Goal: Entertainment & Leisure: Browse casually

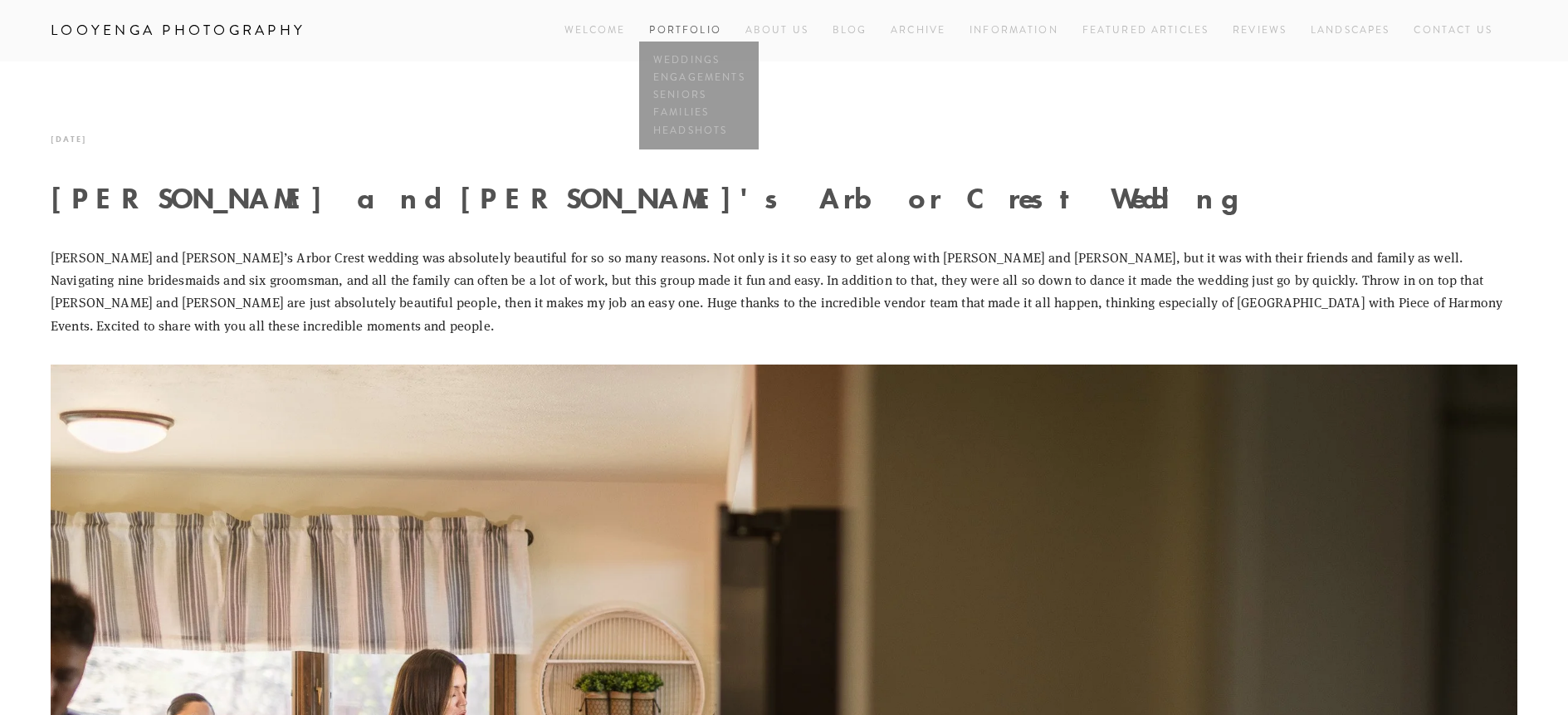
click at [668, 27] on link "Portfolio" at bounding box center [685, 30] width 72 height 14
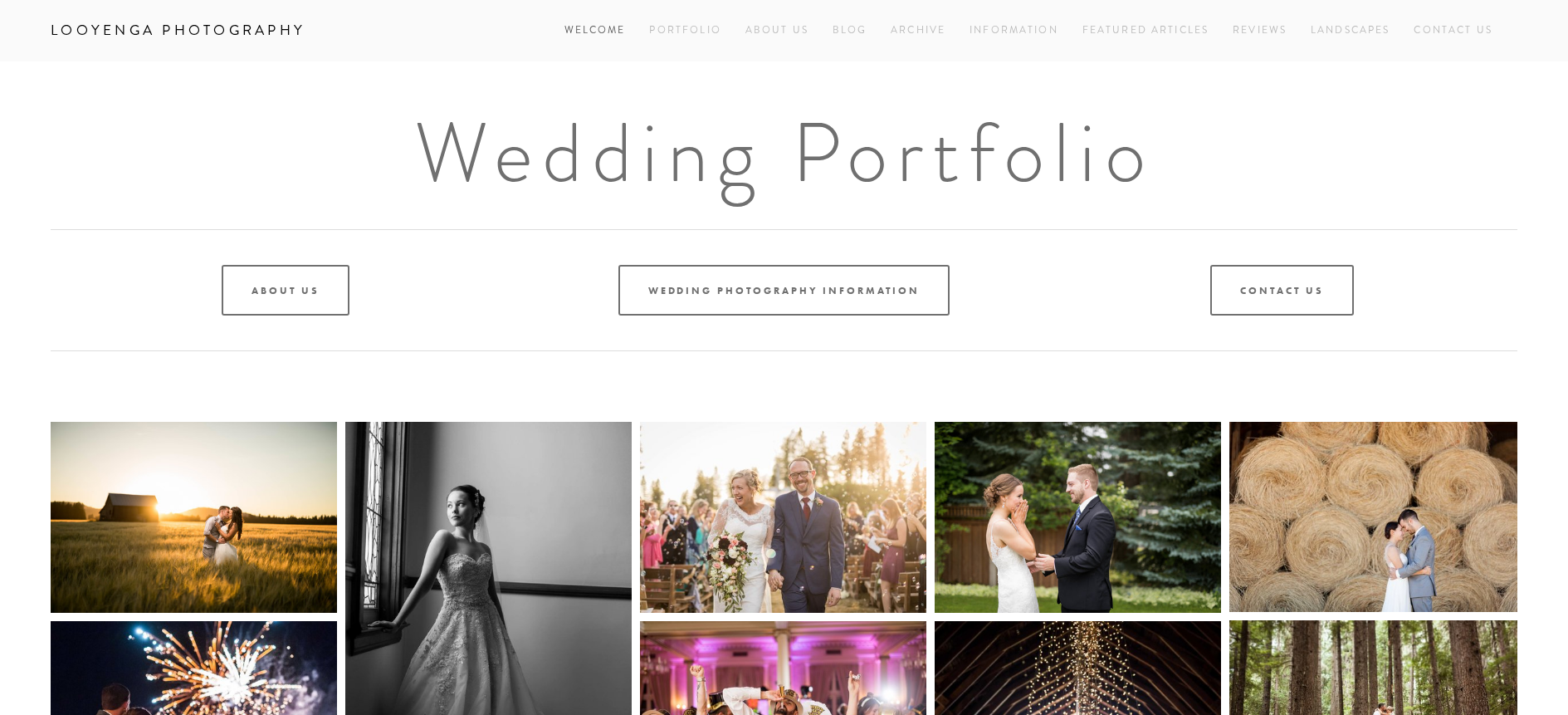
click at [604, 24] on link "Welcome" at bounding box center [595, 30] width 61 height 22
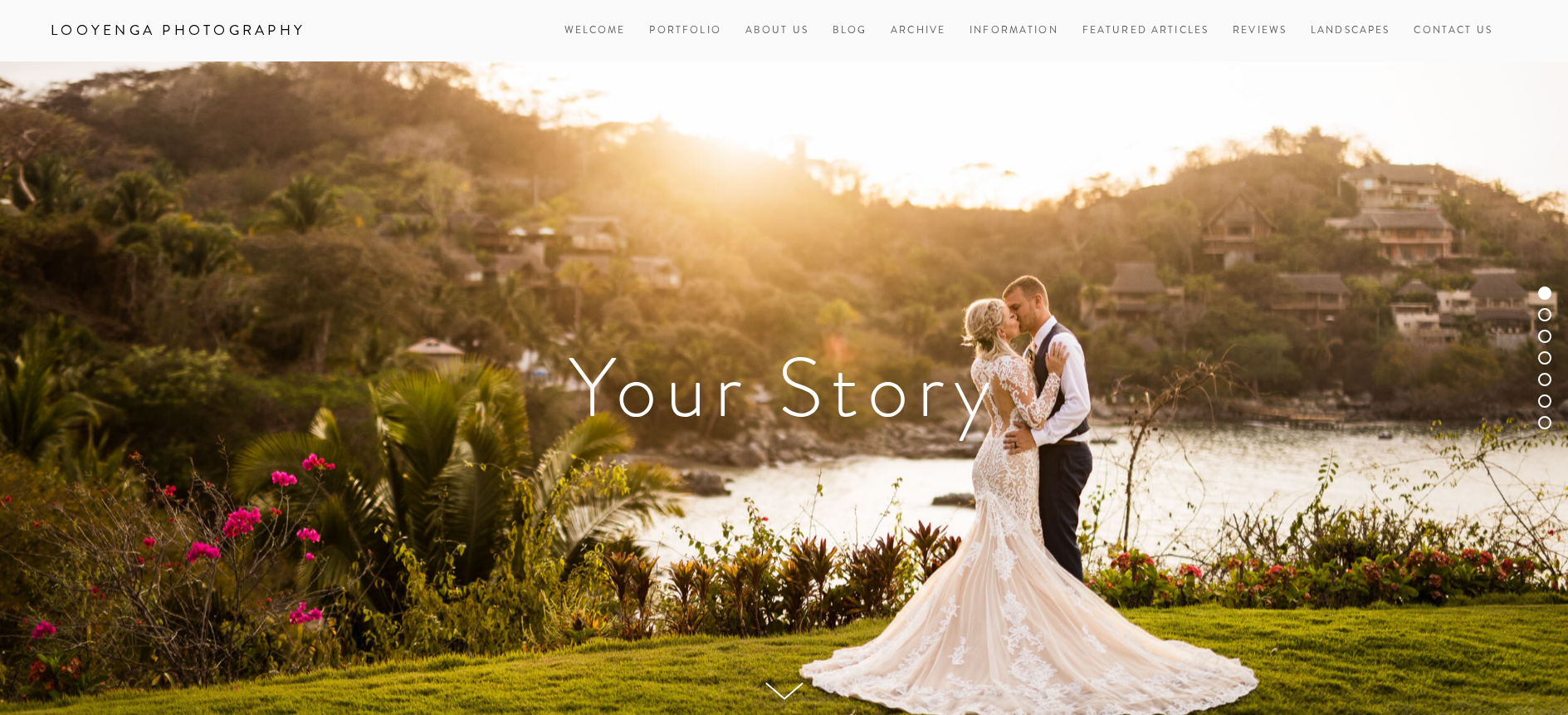
click at [221, 32] on link "Looyenga Photography" at bounding box center [178, 30] width 280 height 29
click at [839, 25] on link "Blog" at bounding box center [850, 30] width 35 height 22
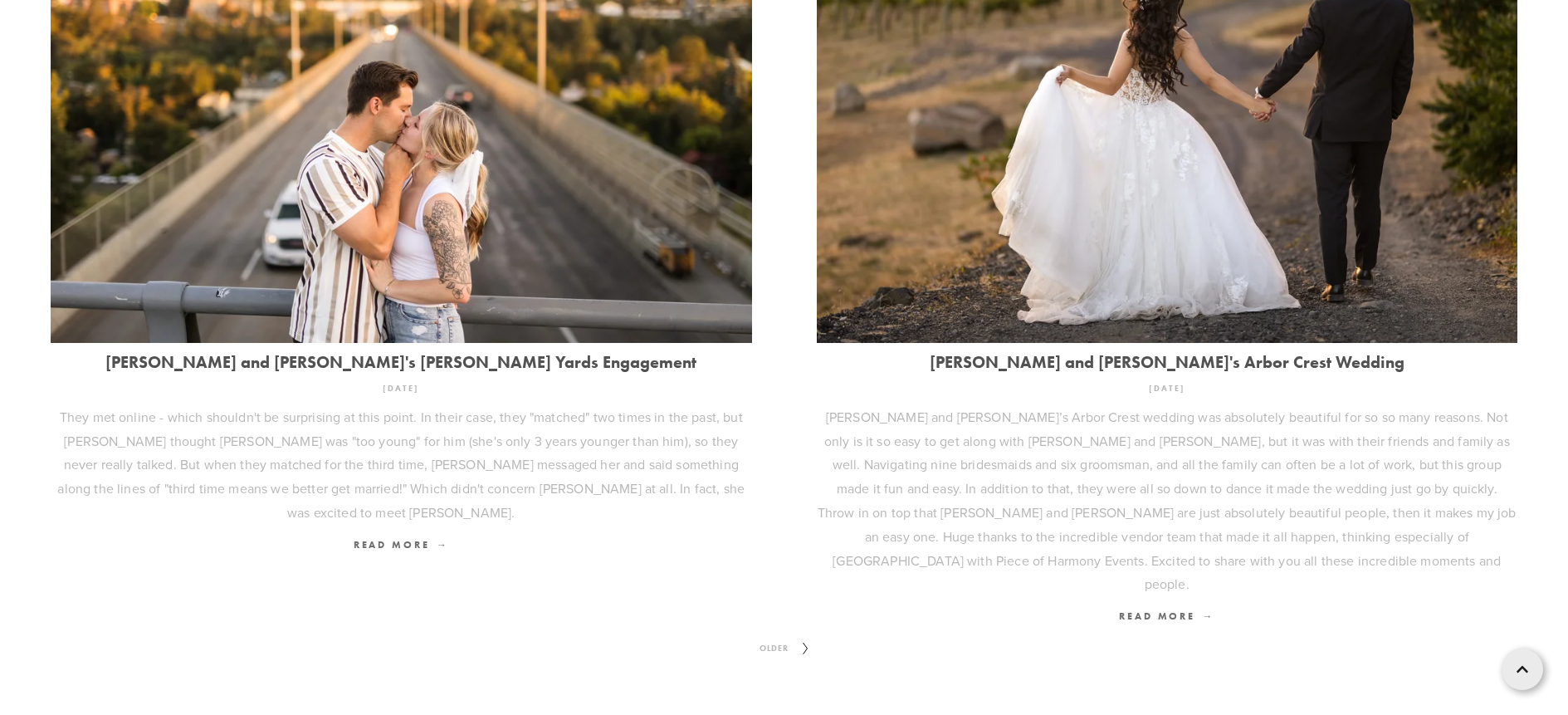
scroll to position [2321, 0]
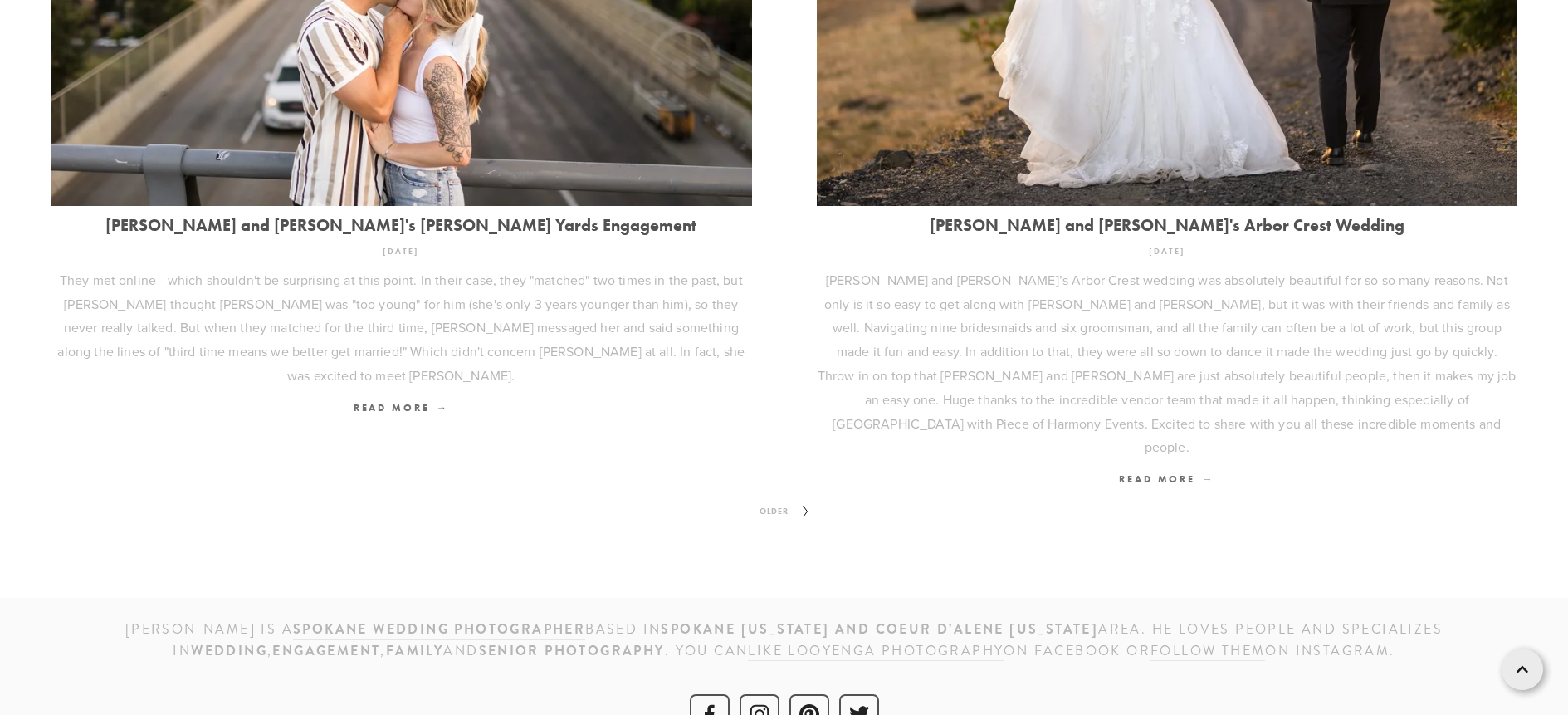
click at [785, 501] on span "Older" at bounding box center [774, 511] width 42 height 22
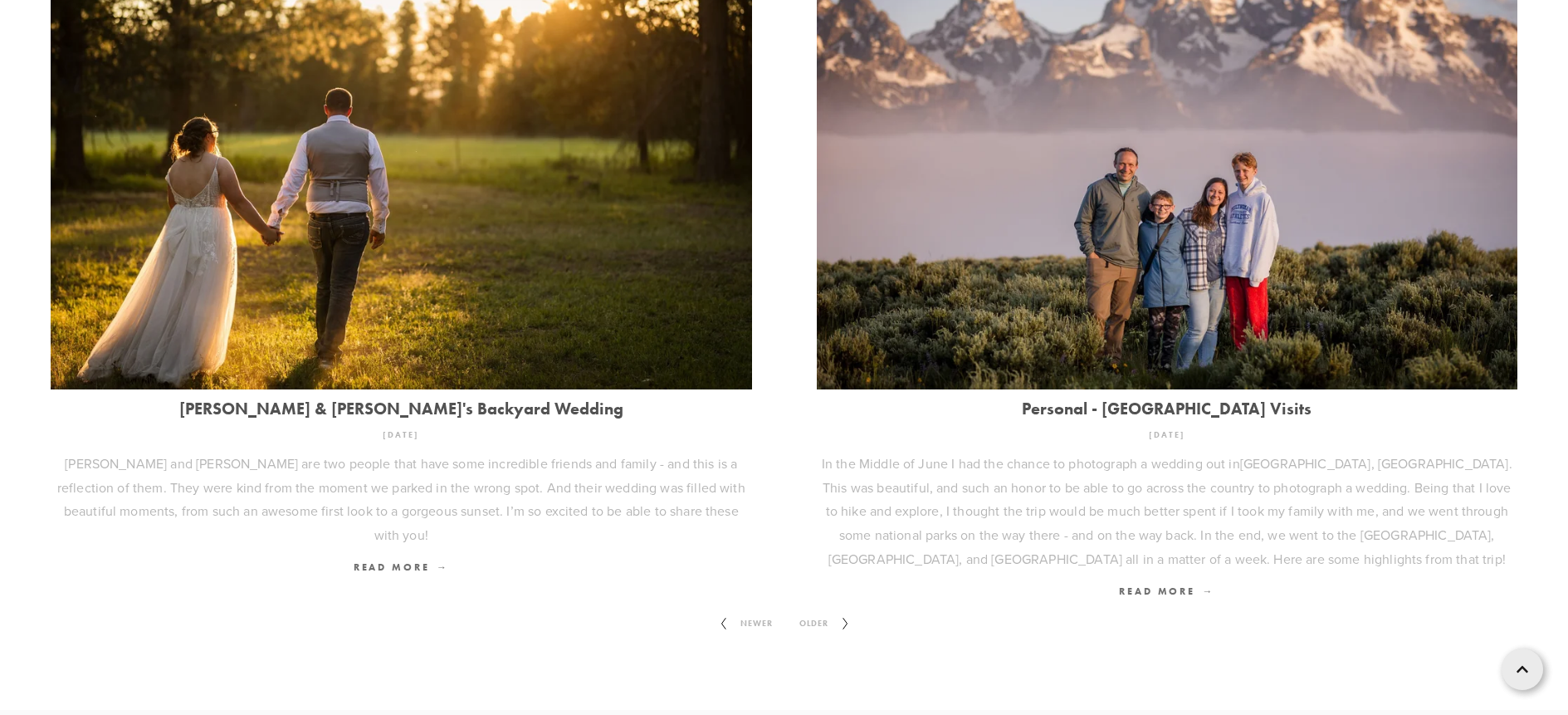
scroll to position [2273, 0]
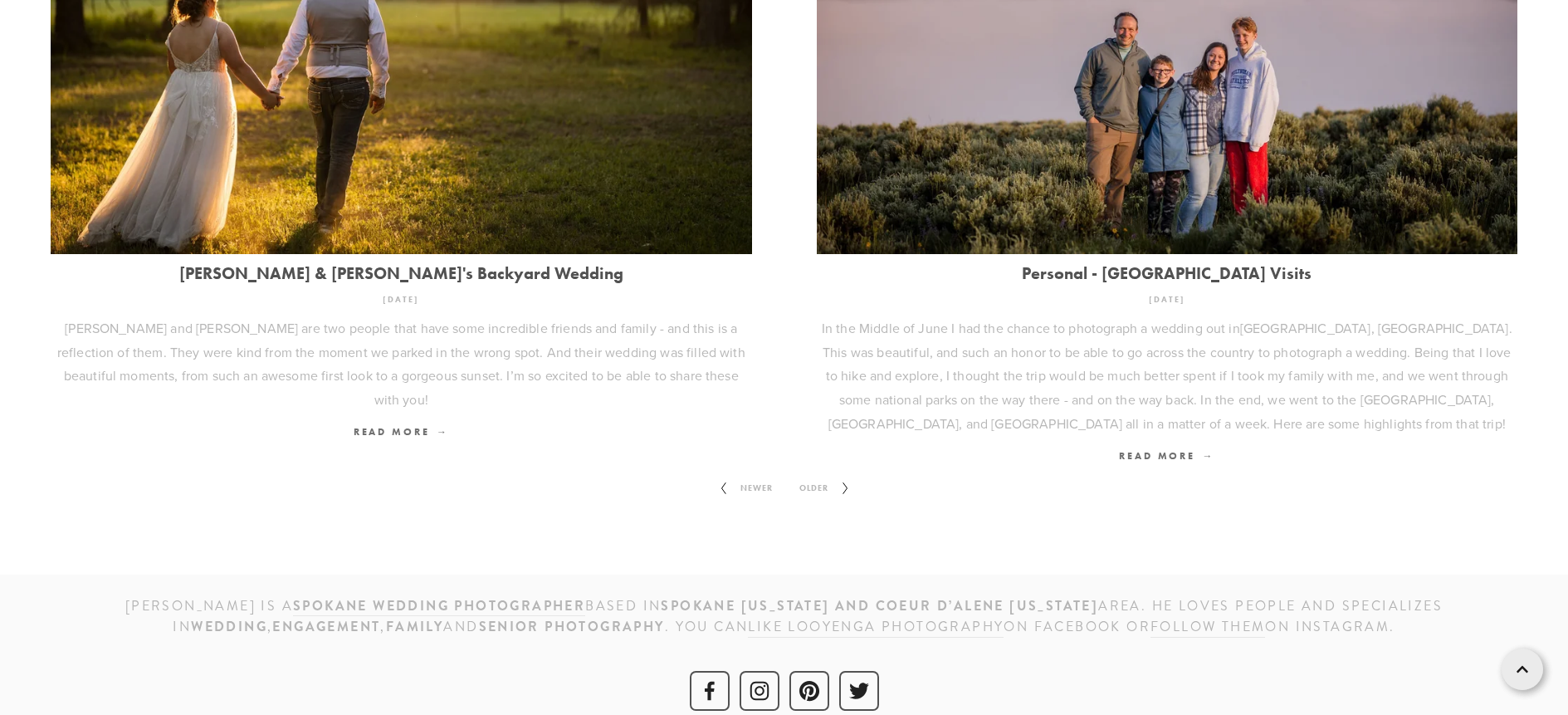
click at [829, 477] on span "Older" at bounding box center [813, 488] width 42 height 22
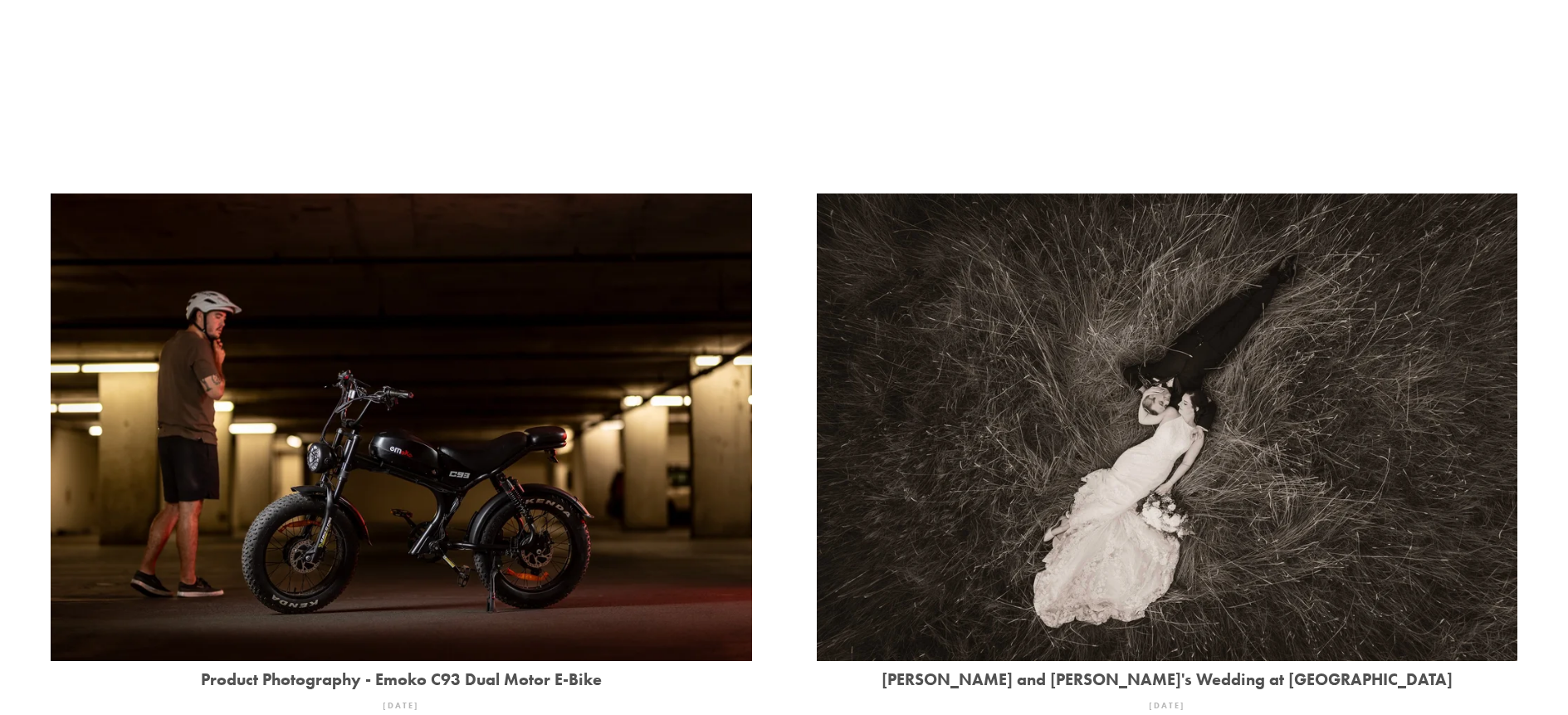
scroll to position [498, 0]
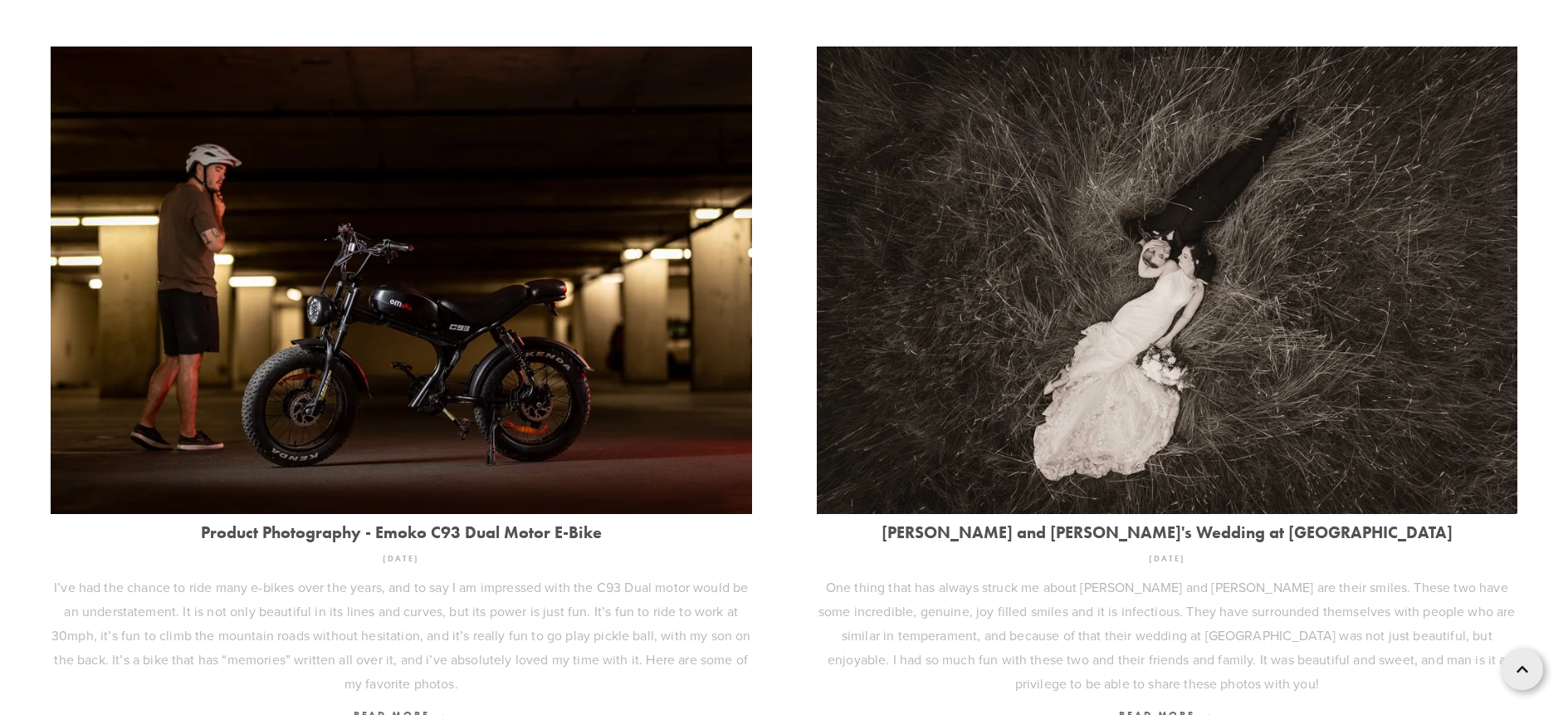
click at [1152, 460] on img at bounding box center [1167, 280] width 701 height 468
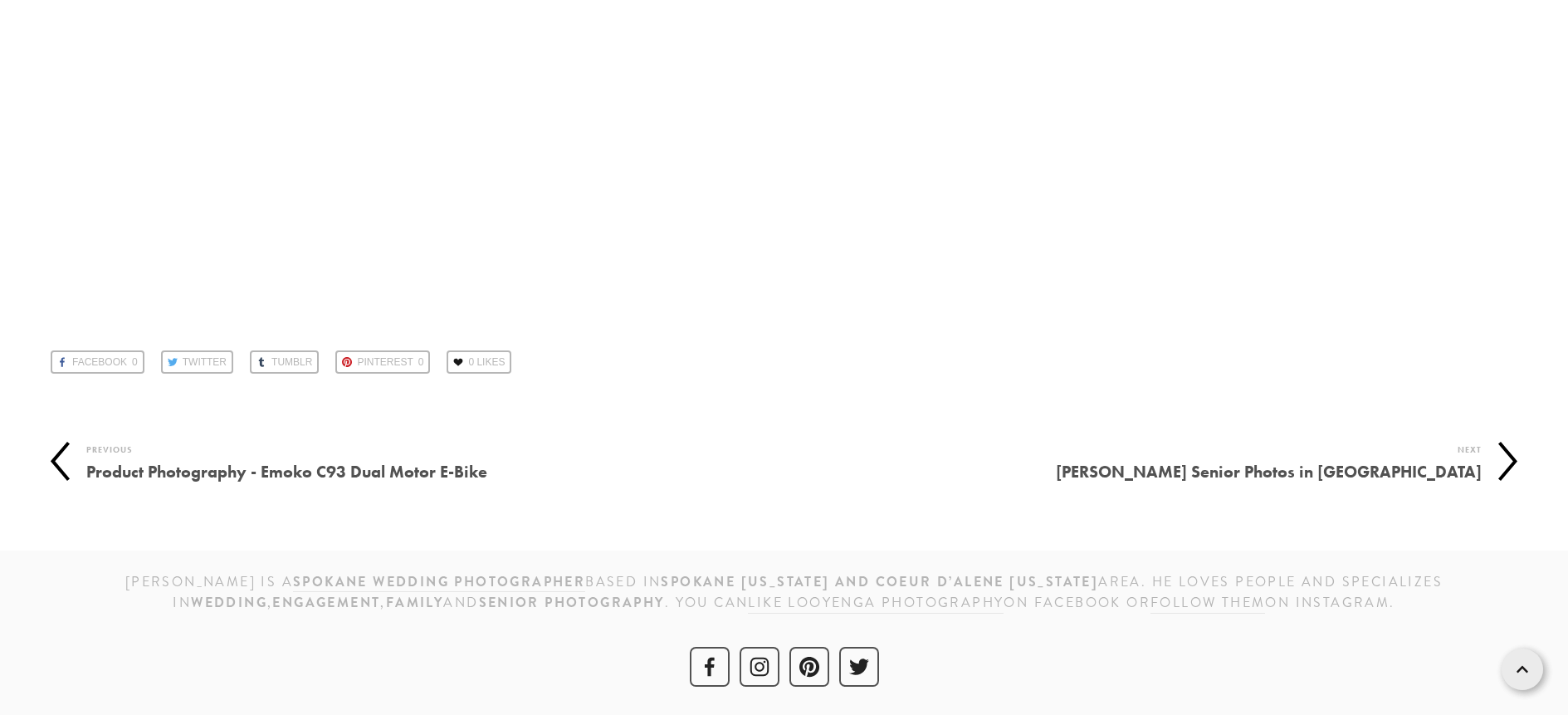
scroll to position [21830, 0]
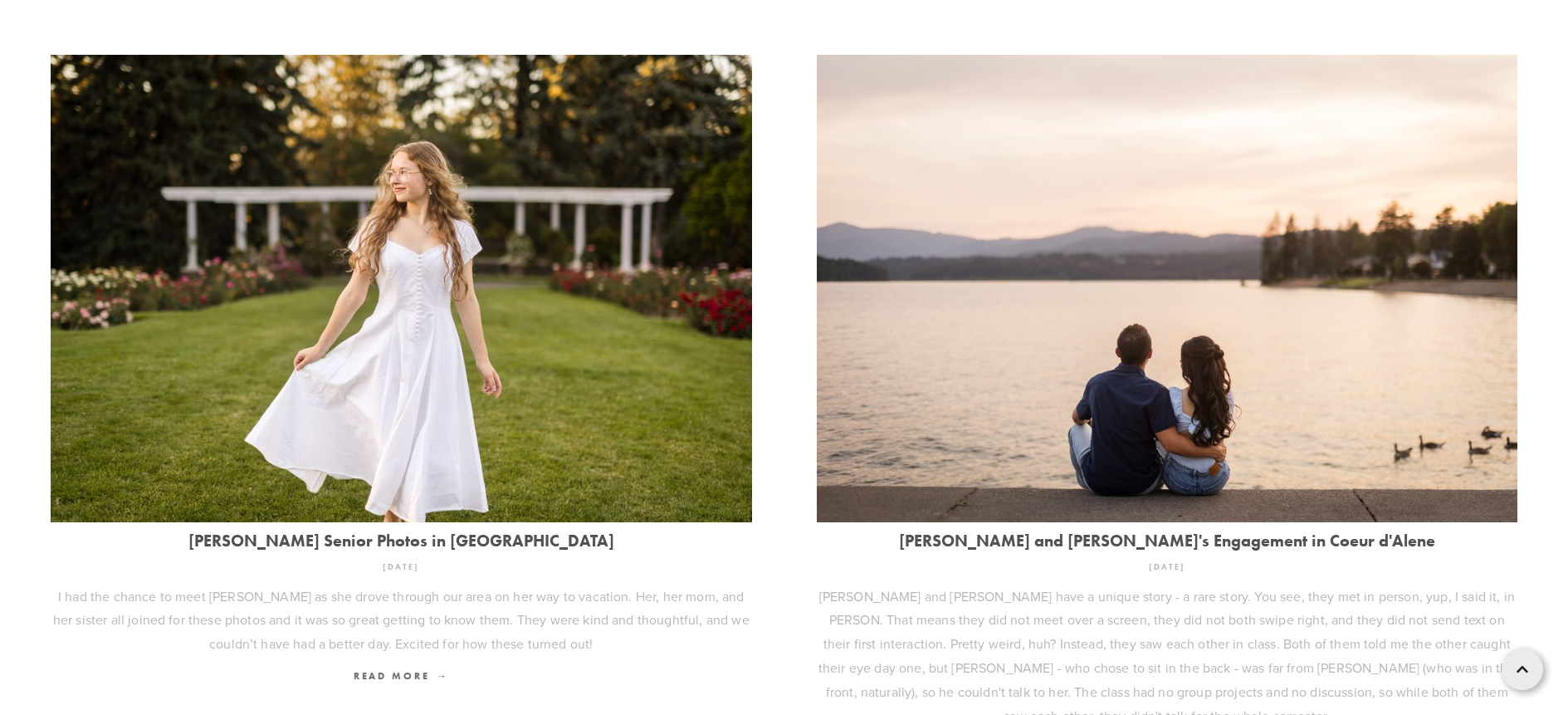
scroll to position [1245, 0]
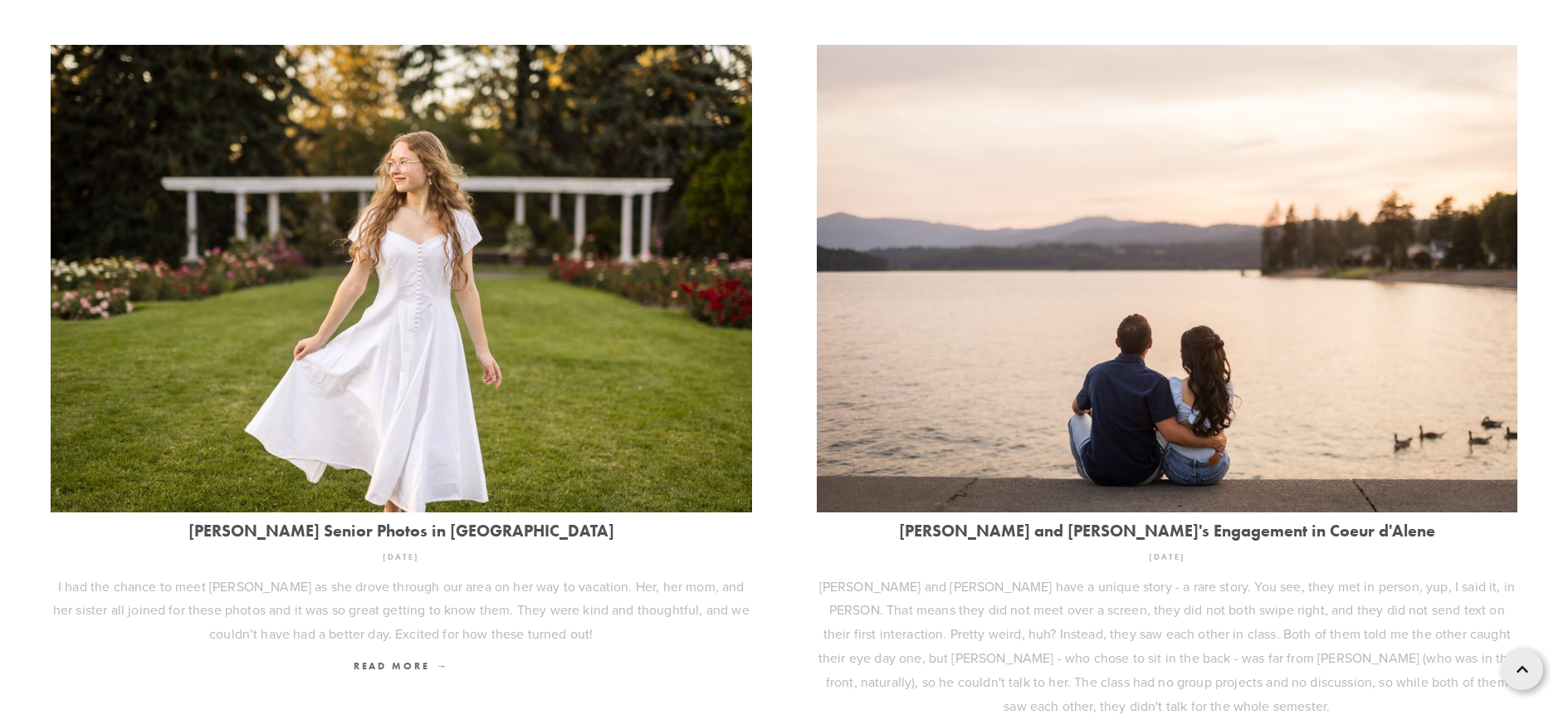
click at [475, 436] on img at bounding box center [401, 278] width 701 height 468
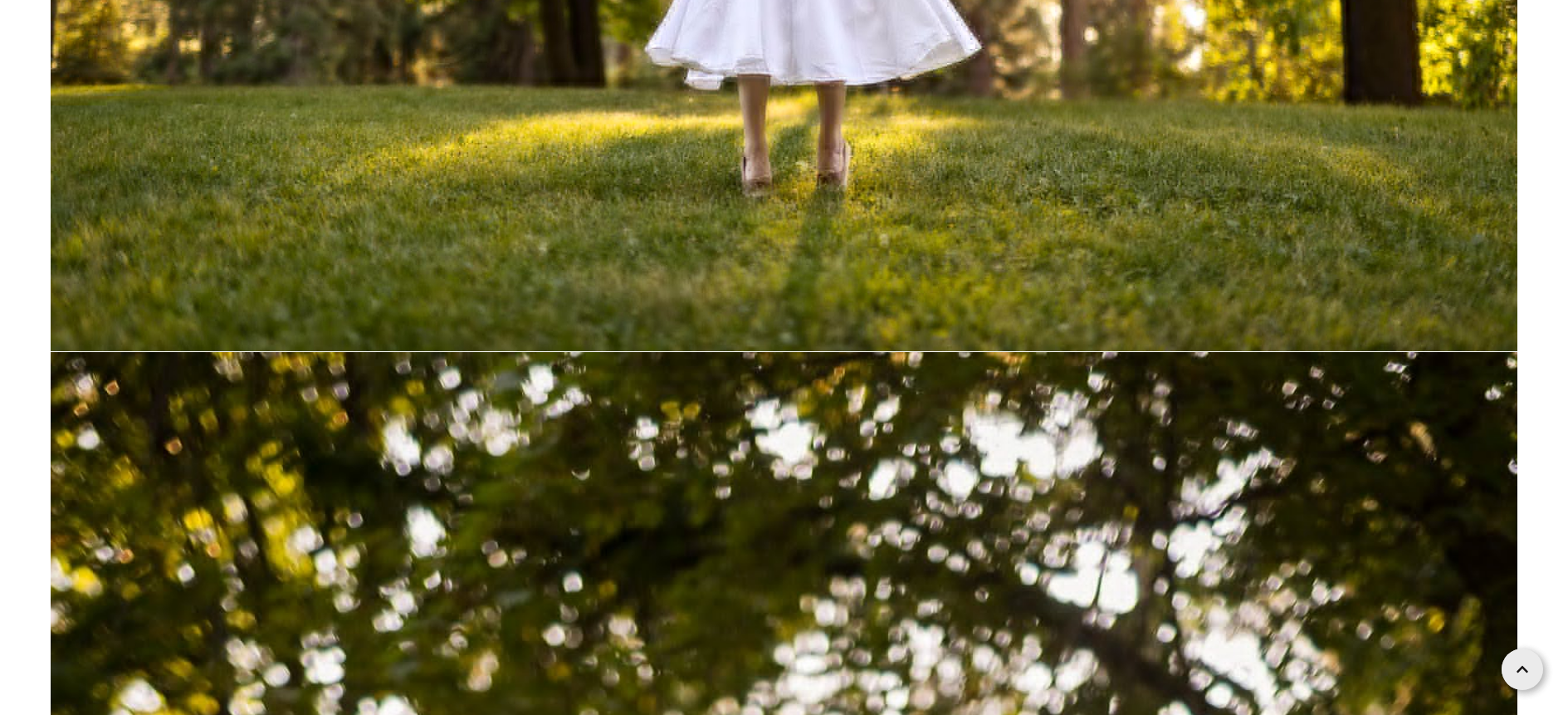
scroll to position [8135, 0]
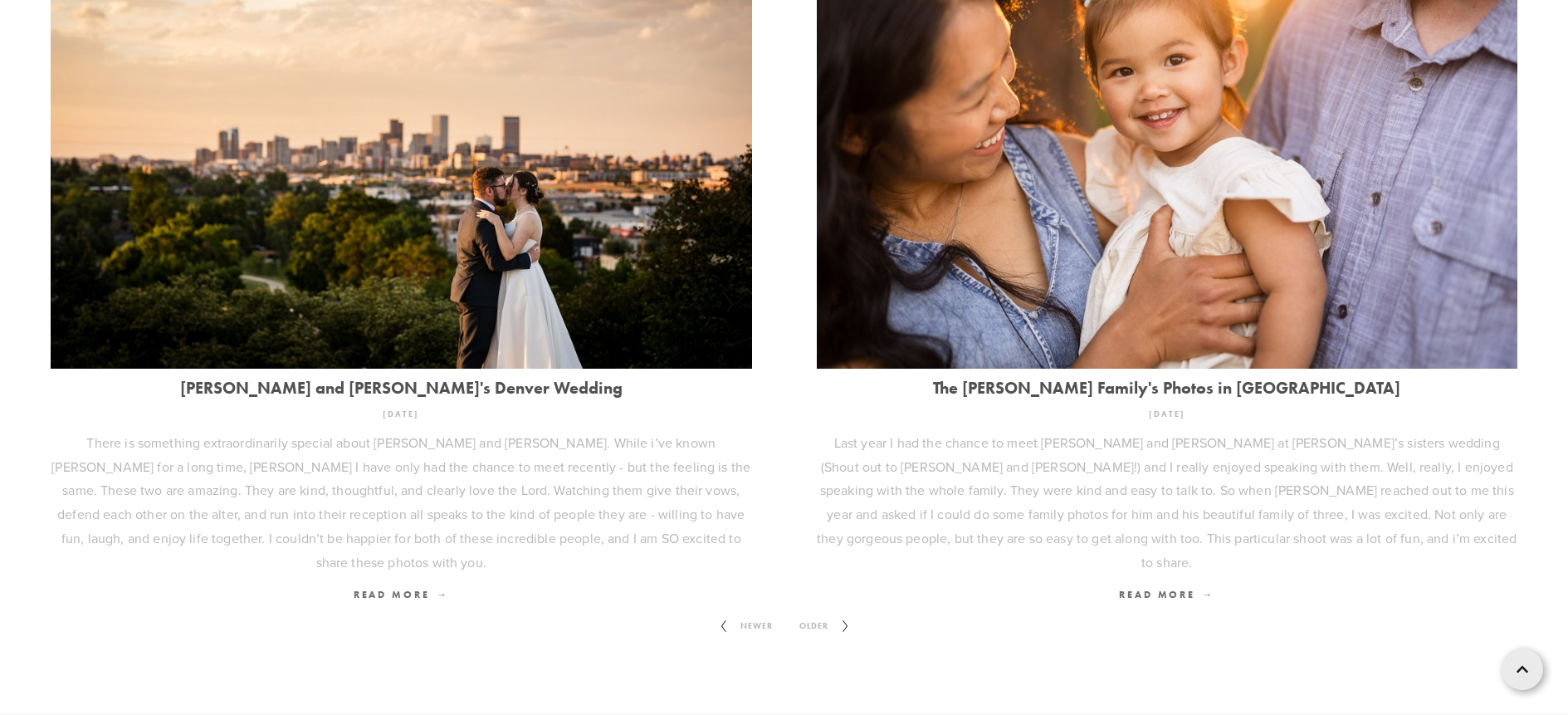
scroll to position [2296, 0]
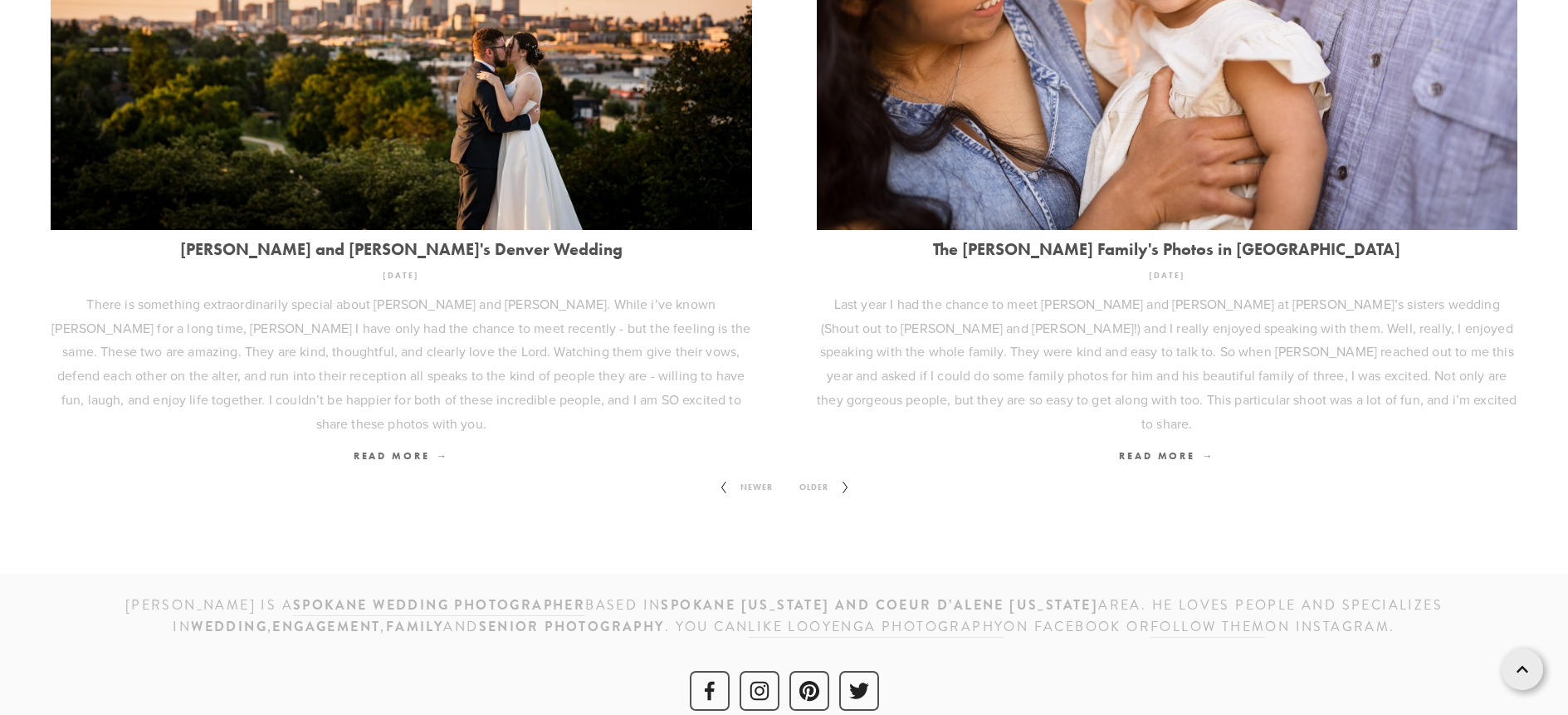
click at [814, 476] on span "Older" at bounding box center [813, 487] width 42 height 22
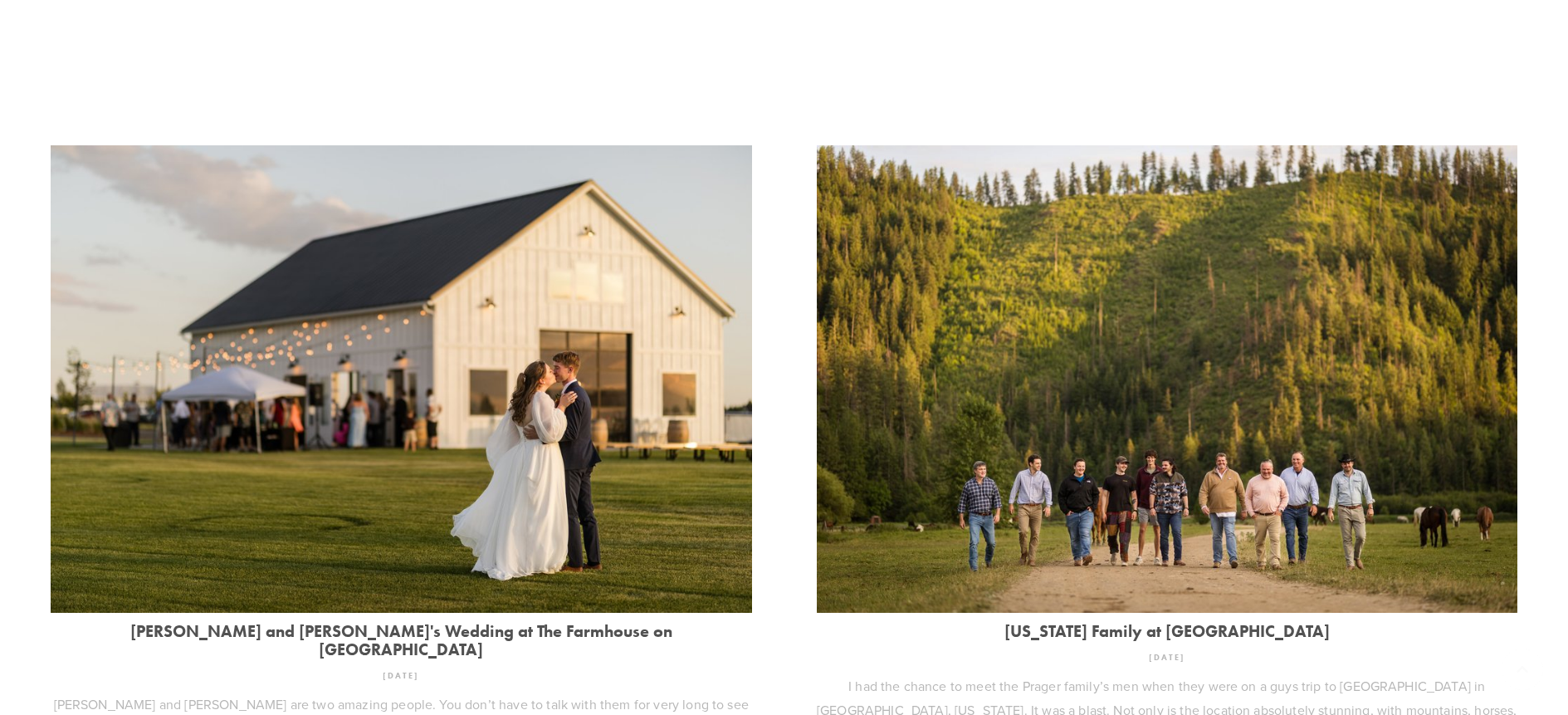
scroll to position [581, 0]
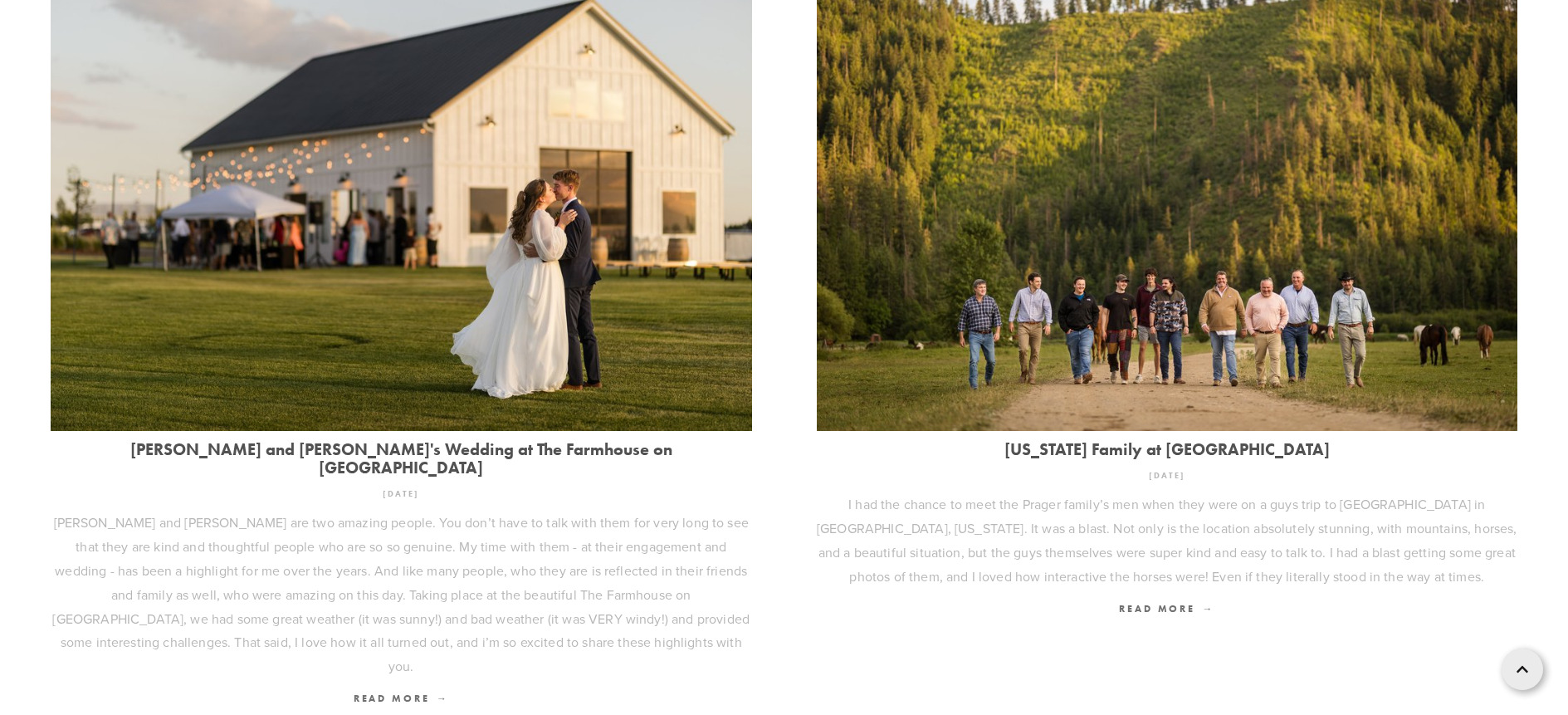
click at [627, 337] on img at bounding box center [401, 197] width 701 height 468
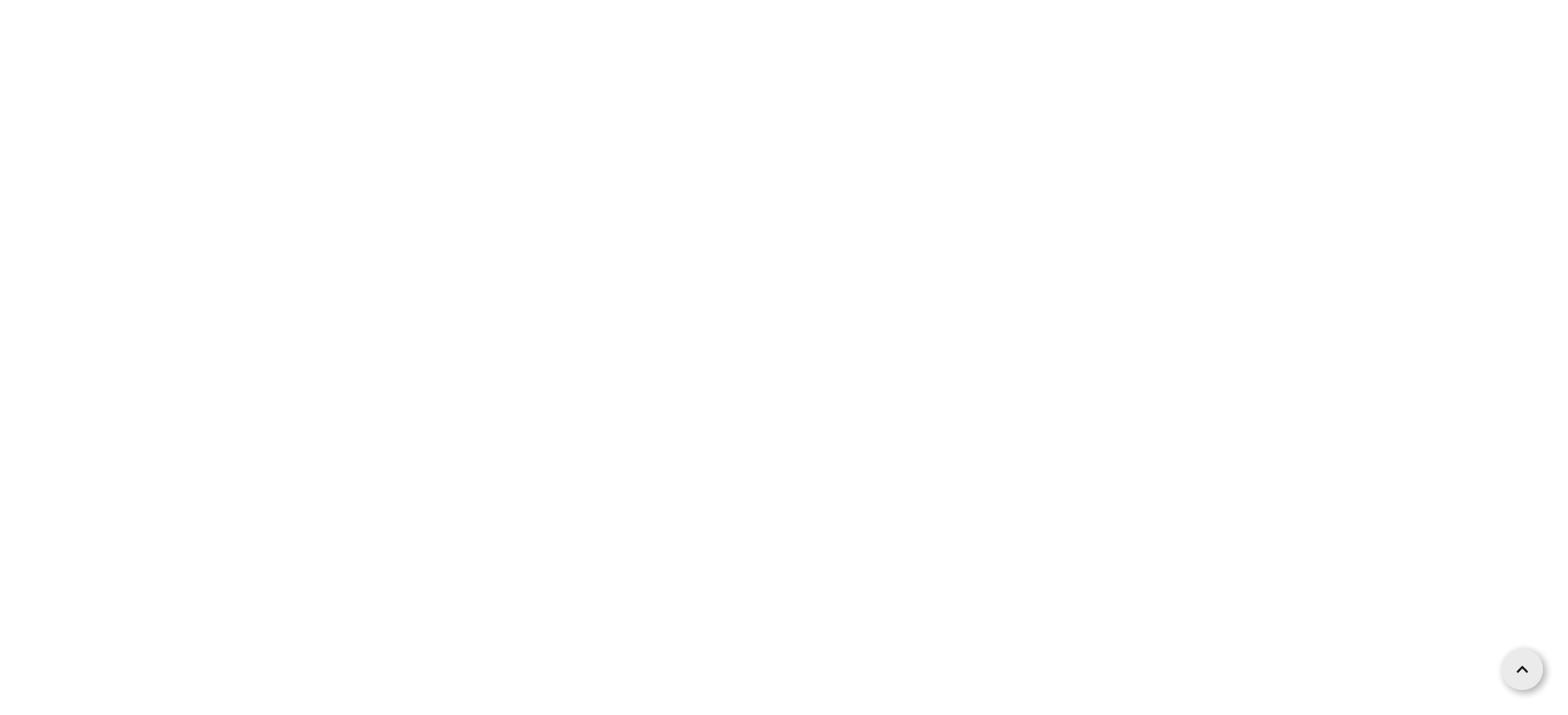
scroll to position [24076, 0]
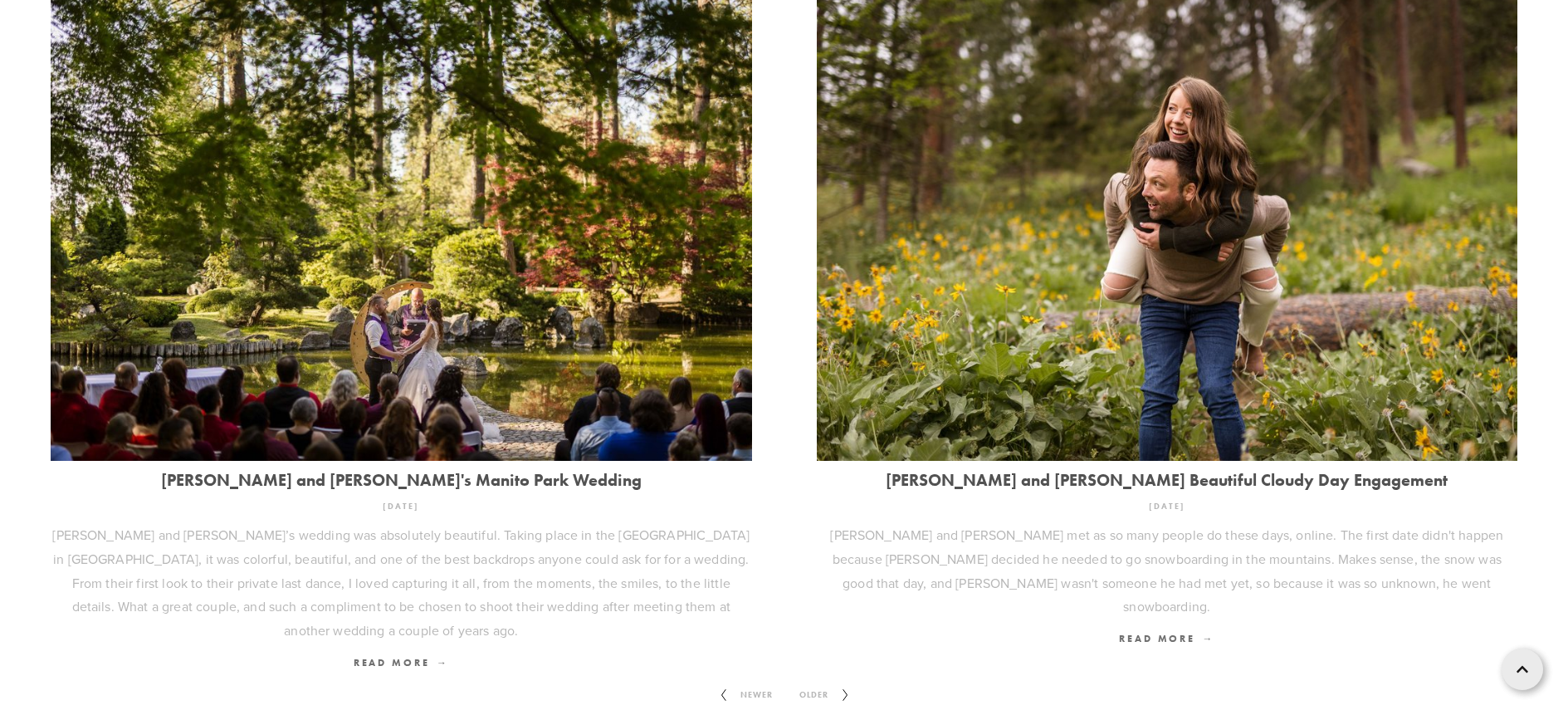
scroll to position [2225, 0]
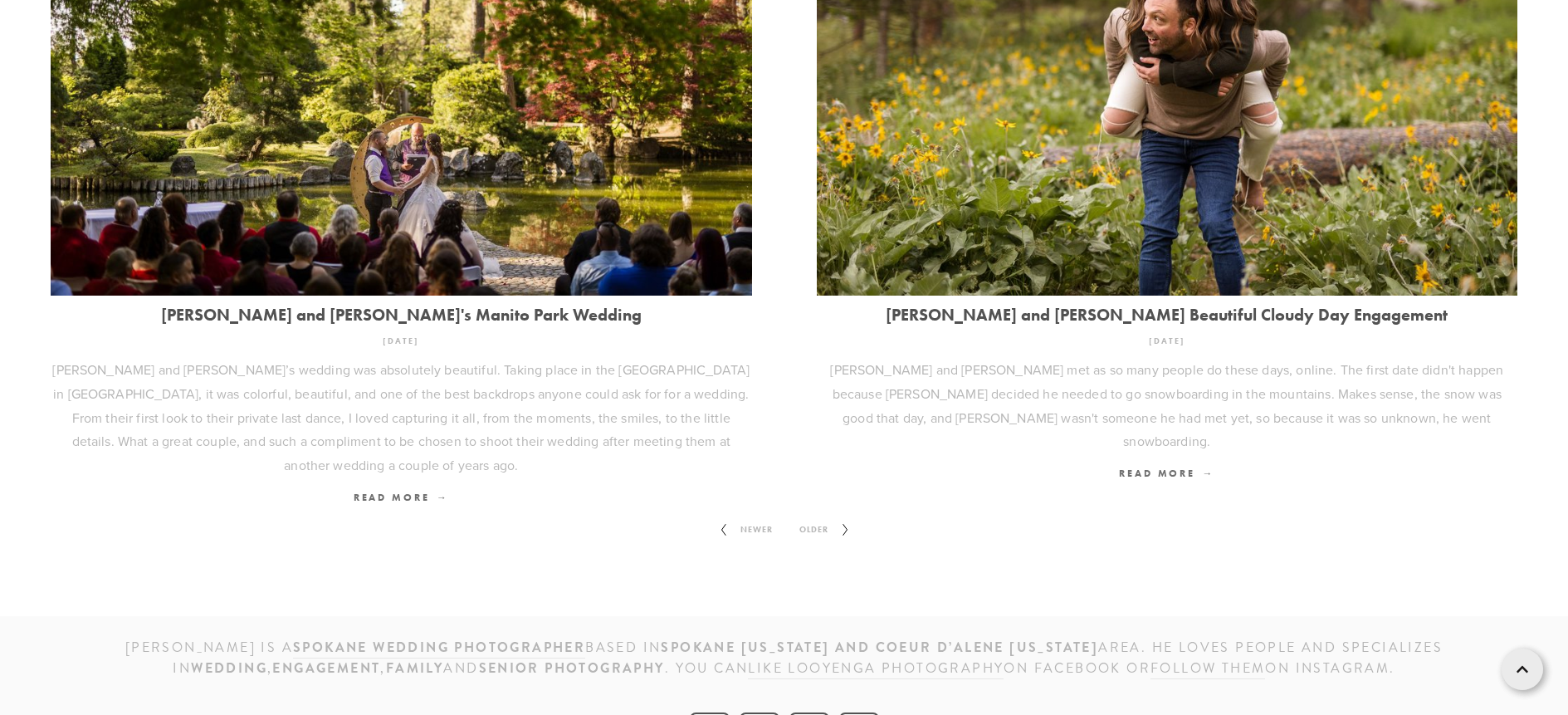
click at [838, 516] on icon at bounding box center [845, 529] width 21 height 27
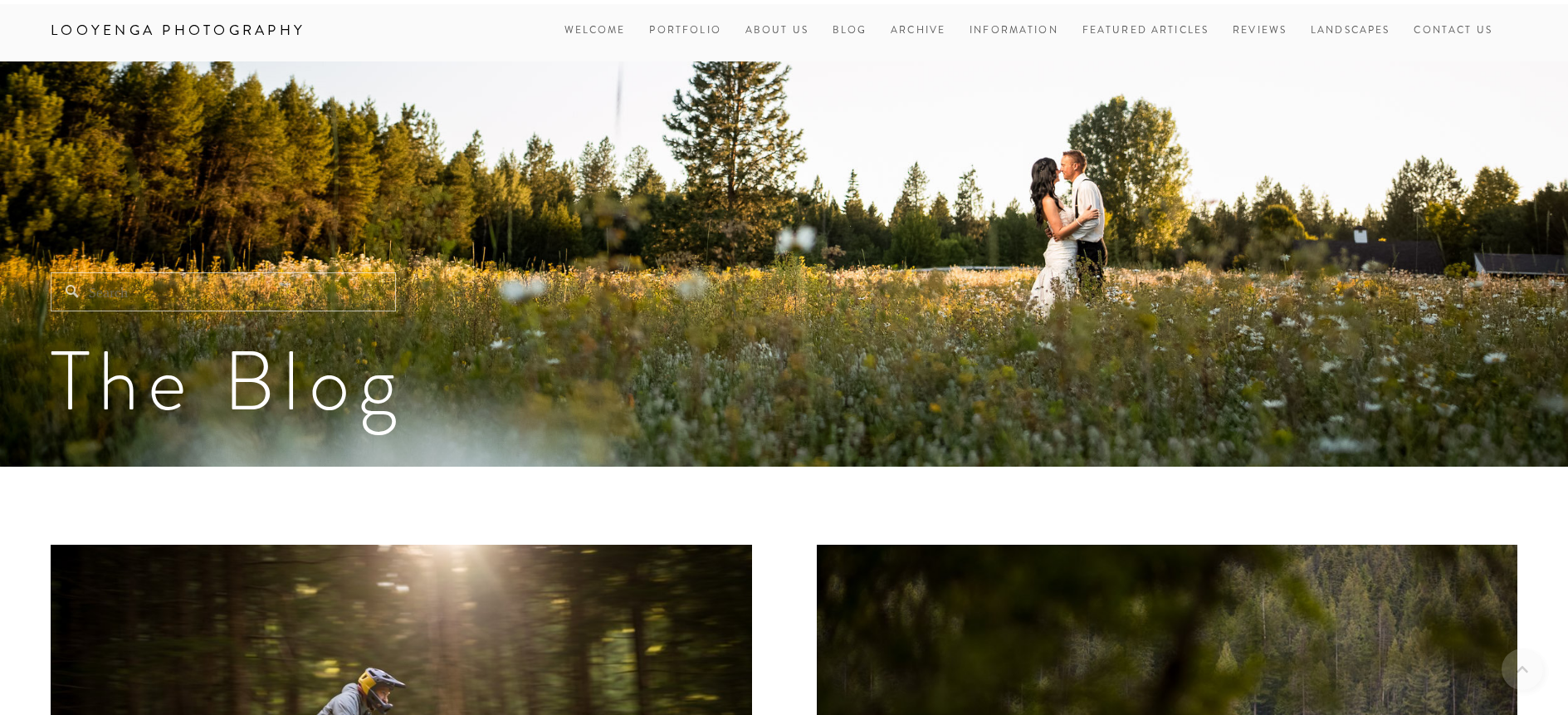
scroll to position [498, 0]
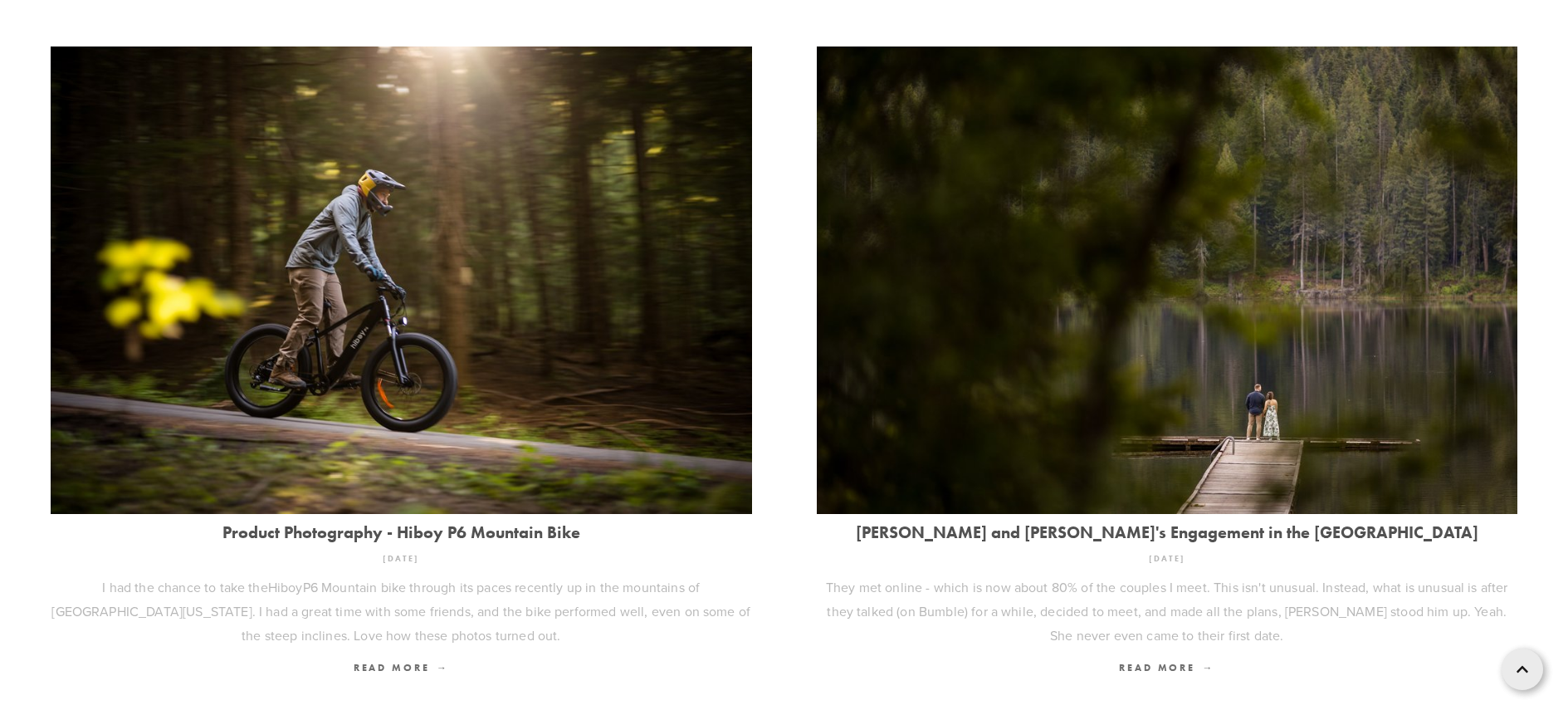
click at [1143, 361] on img at bounding box center [1167, 280] width 701 height 468
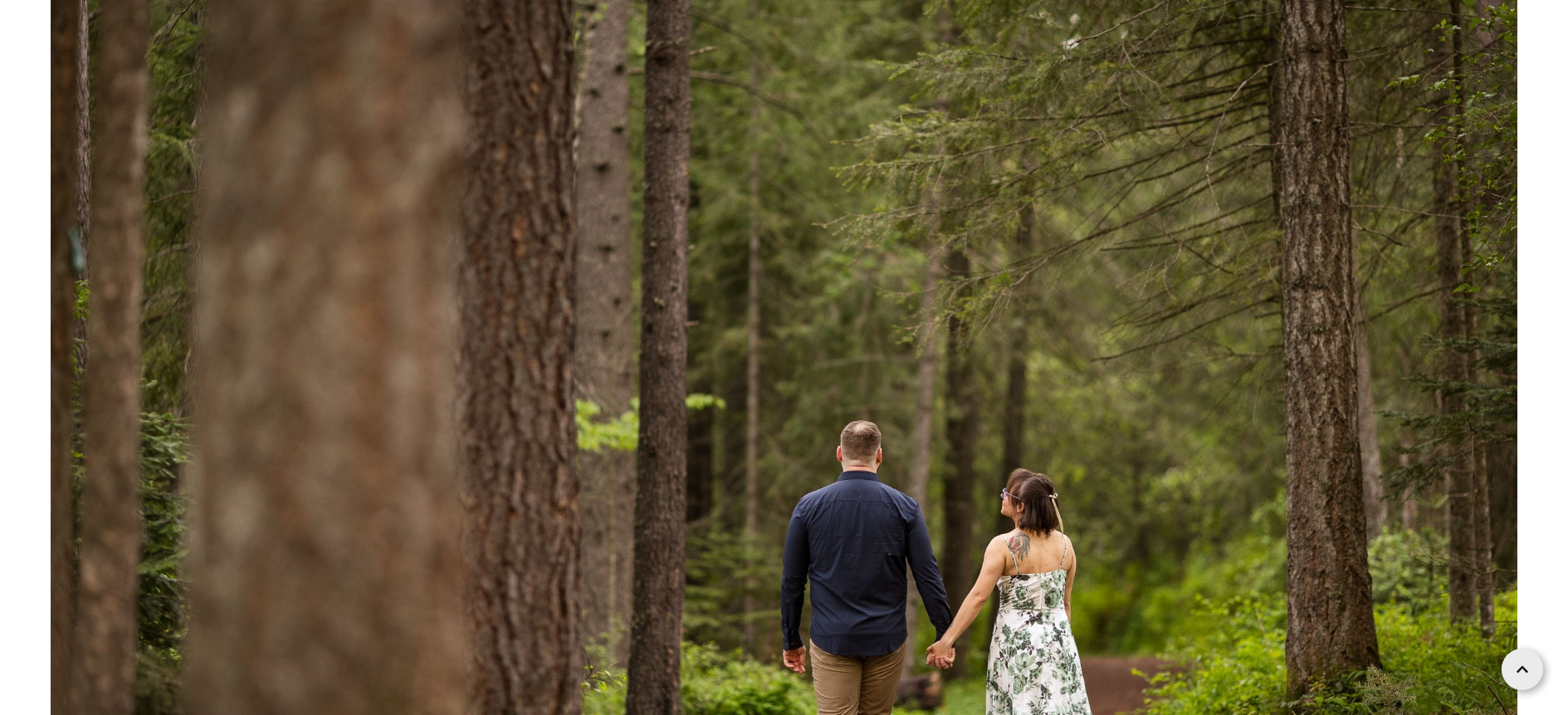
scroll to position [11787, 0]
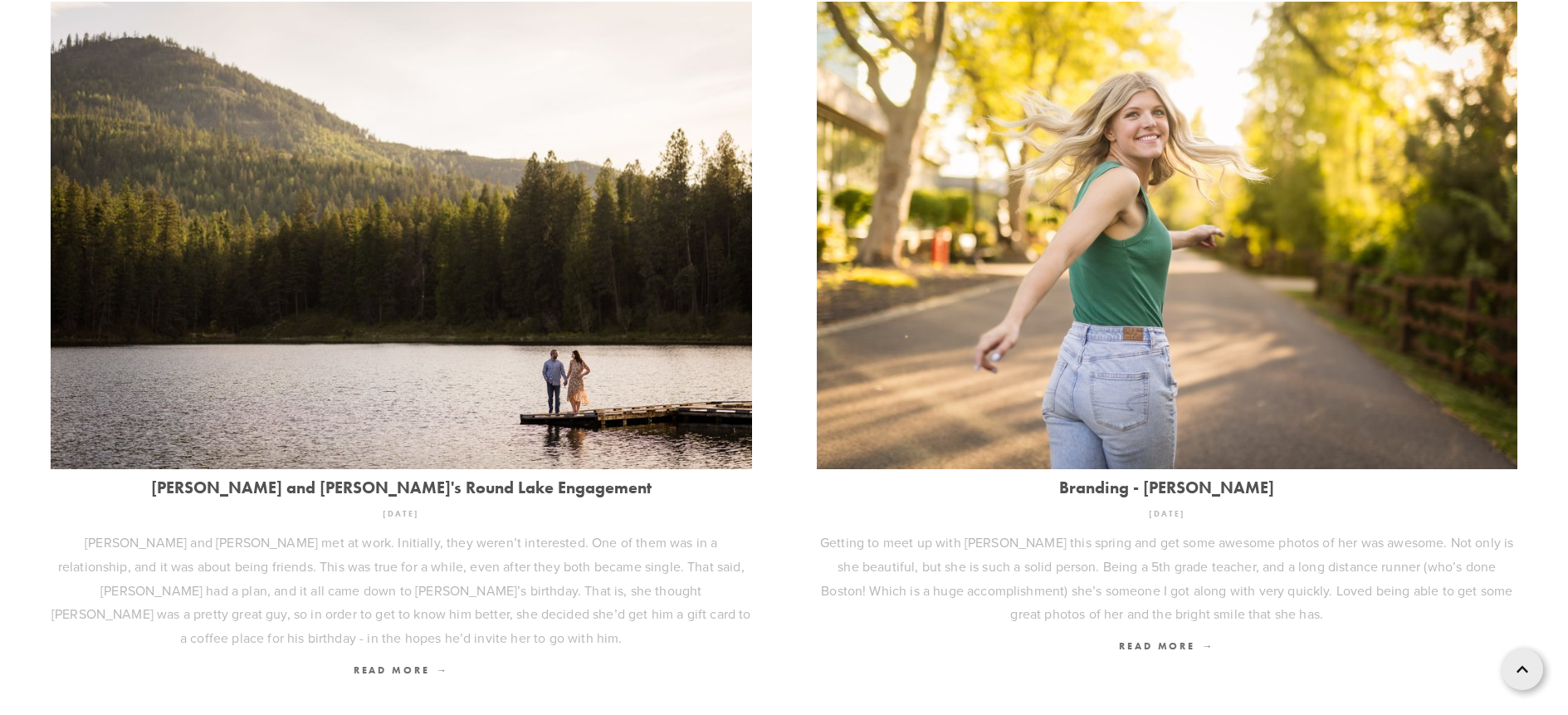
scroll to position [1245, 0]
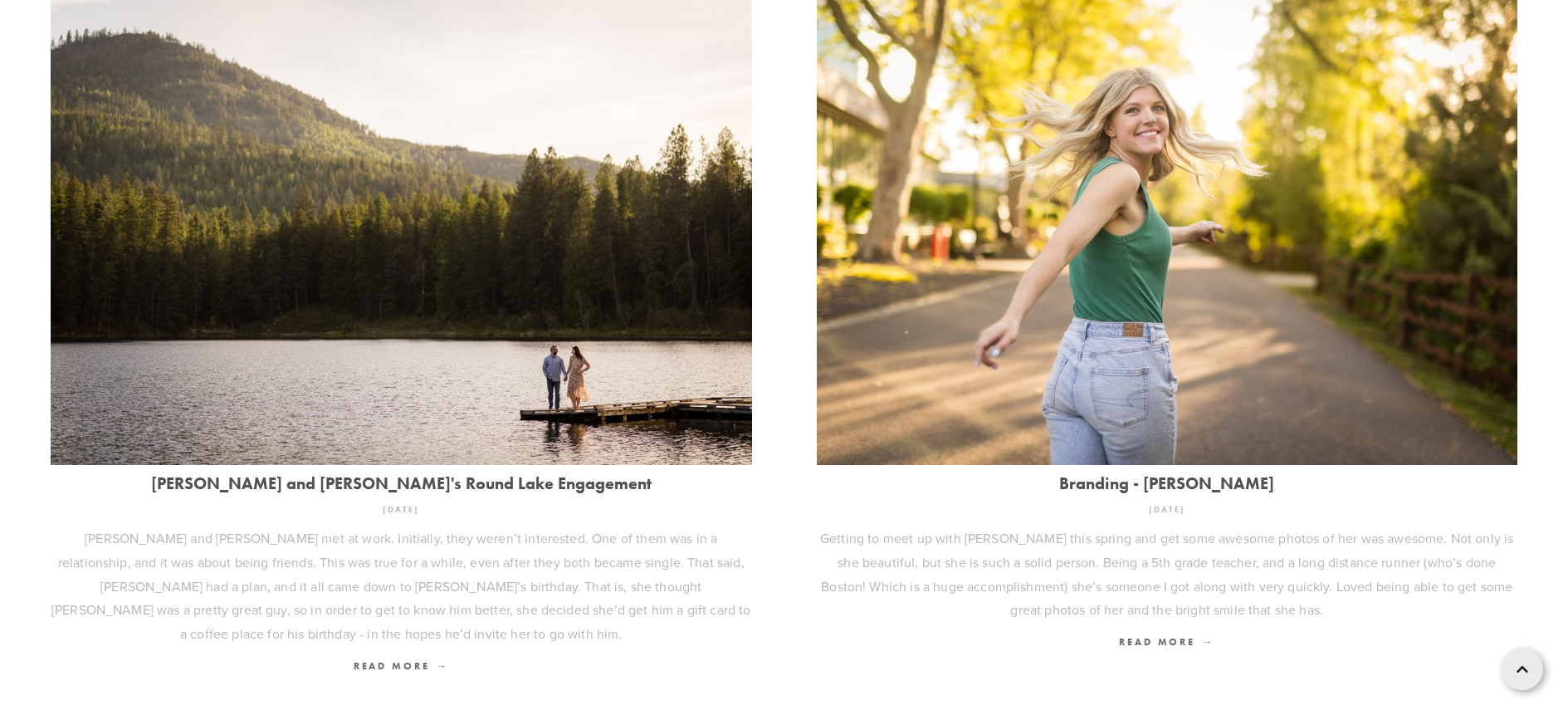
click at [1031, 285] on img at bounding box center [1167, 230] width 701 height 468
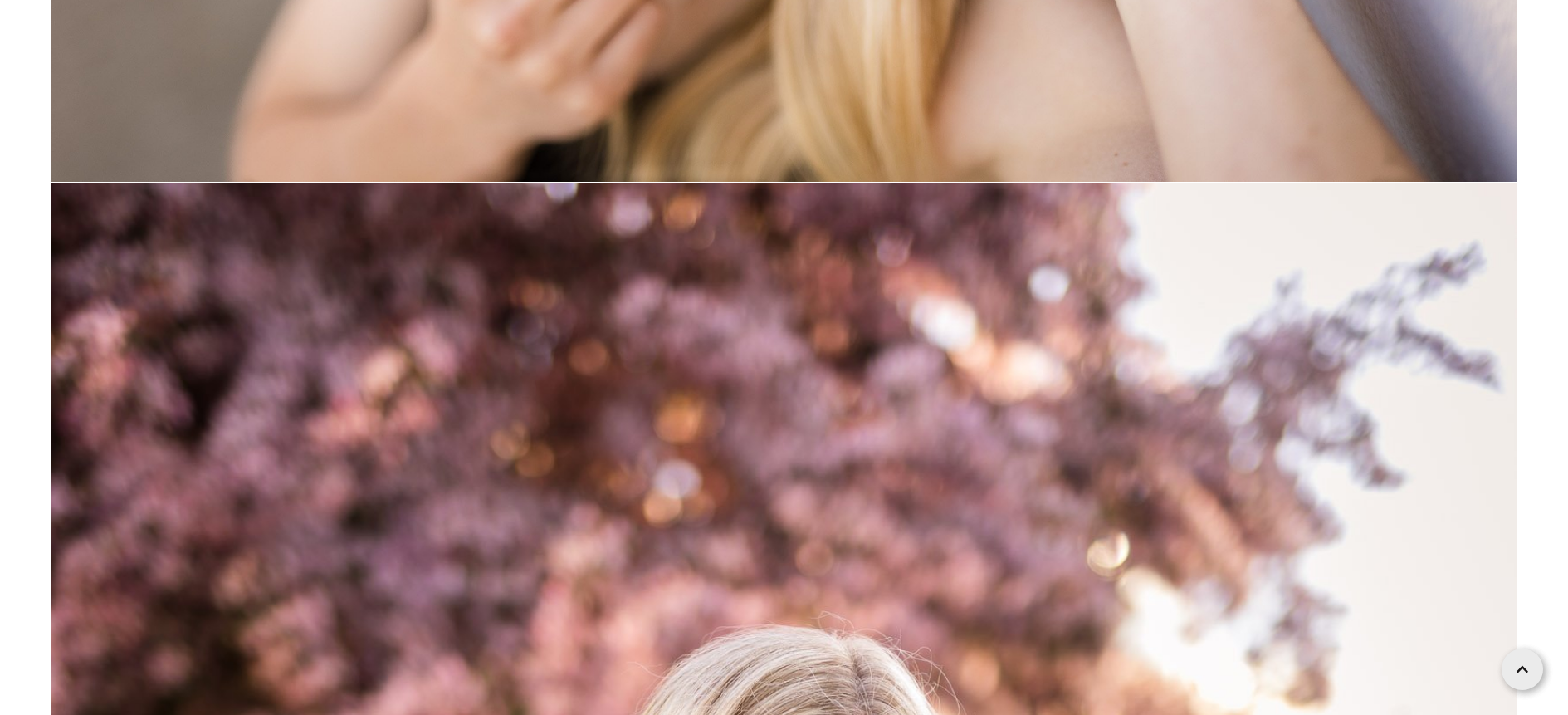
scroll to position [14929, 0]
